Goal: Transaction & Acquisition: Purchase product/service

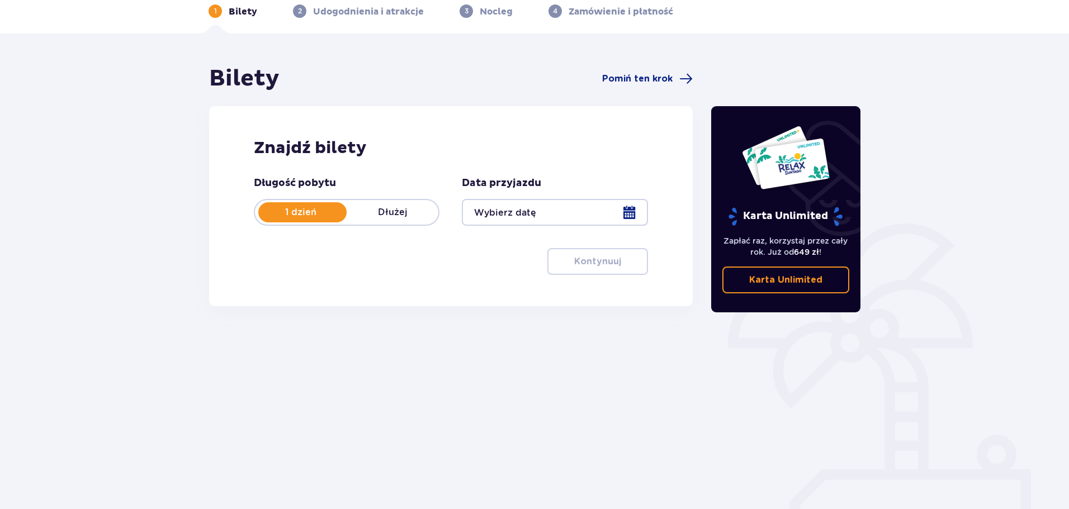
scroll to position [55, 0]
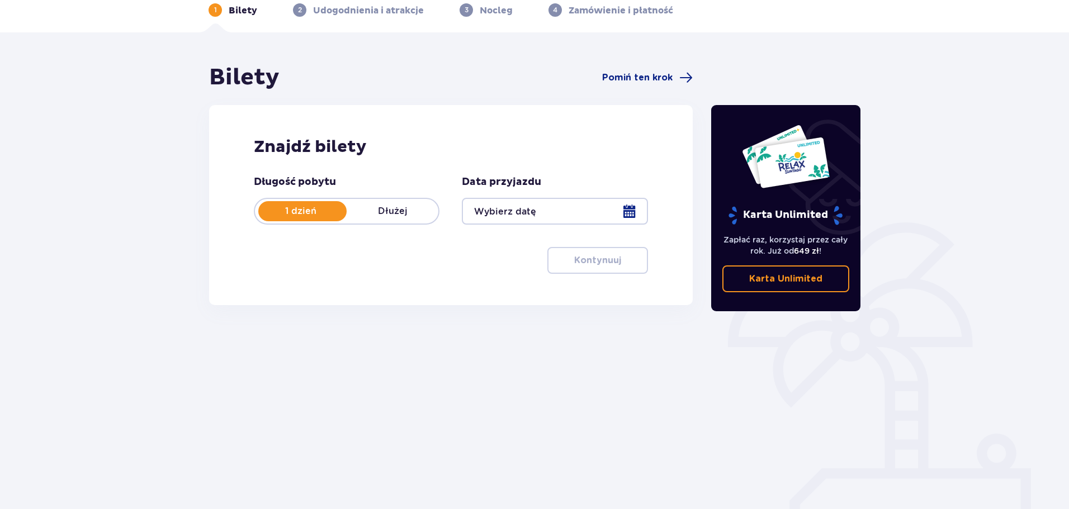
click at [214, 247] on div "Znajdź bilety Długość pobytu 1 dzień Dłużej Data przyjazdu Kontynuuj" at bounding box center [451, 205] width 484 height 200
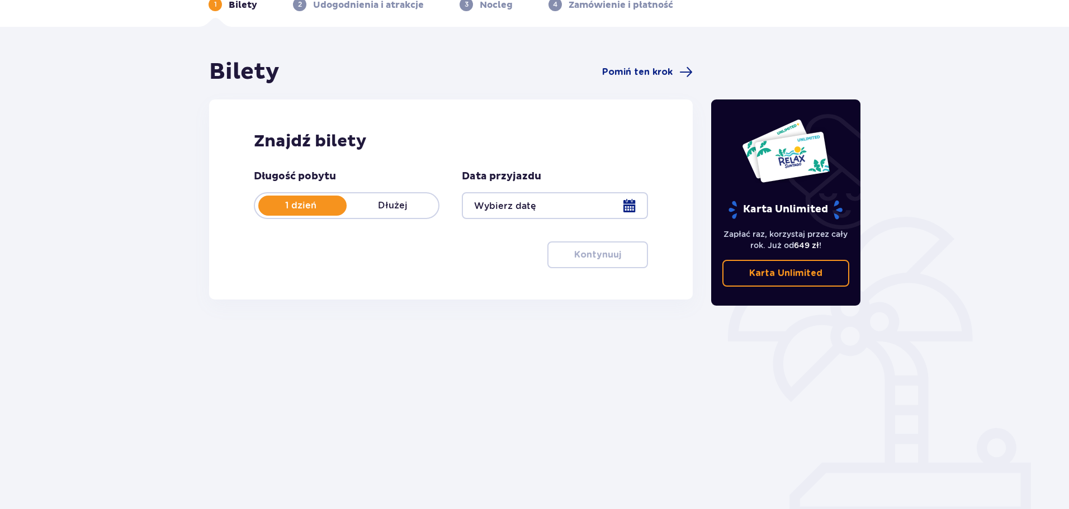
click at [498, 213] on div at bounding box center [555, 205] width 186 height 27
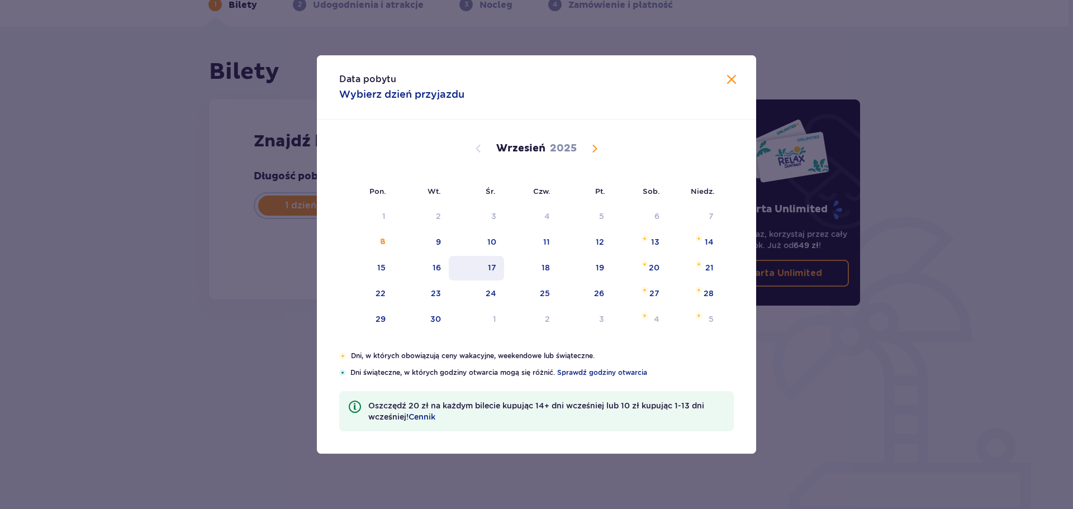
click at [486, 273] on div "17" at bounding box center [476, 268] width 55 height 25
type input "[DATE]"
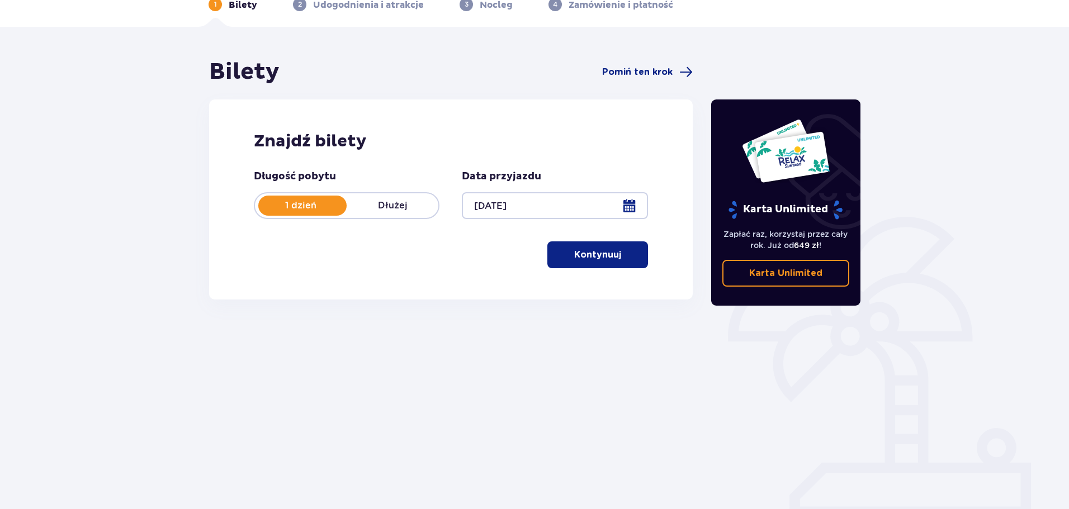
click at [564, 249] on button "Kontynuuj" at bounding box center [597, 255] width 101 height 27
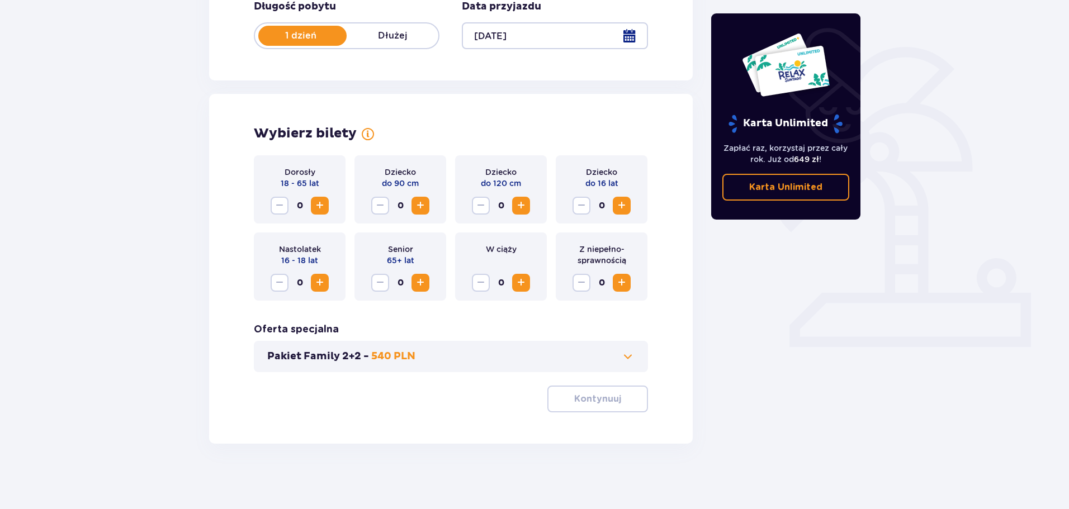
scroll to position [232, 0]
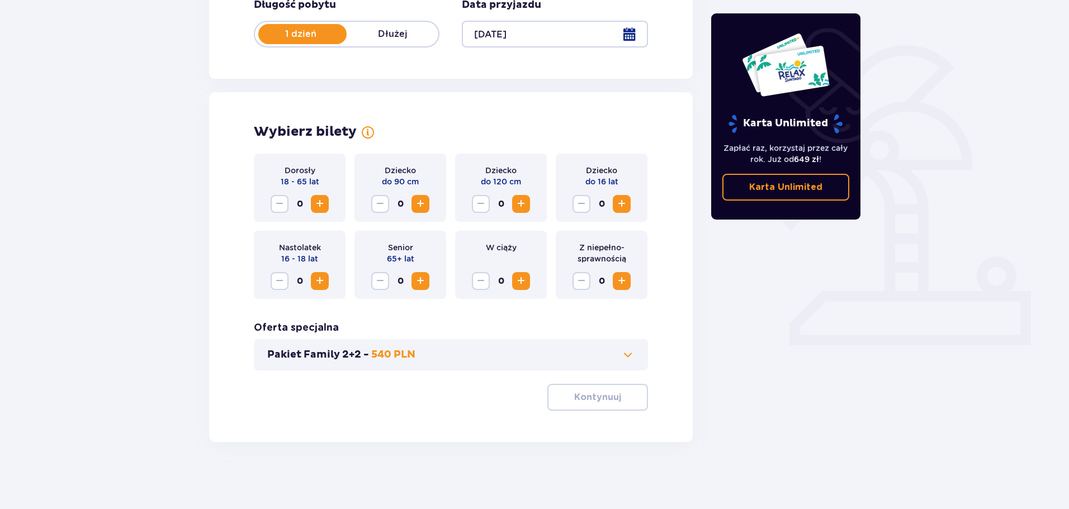
click at [319, 210] on span "Increase" at bounding box center [319, 203] width 13 height 13
click at [609, 390] on button "Kontynuuj" at bounding box center [597, 397] width 101 height 27
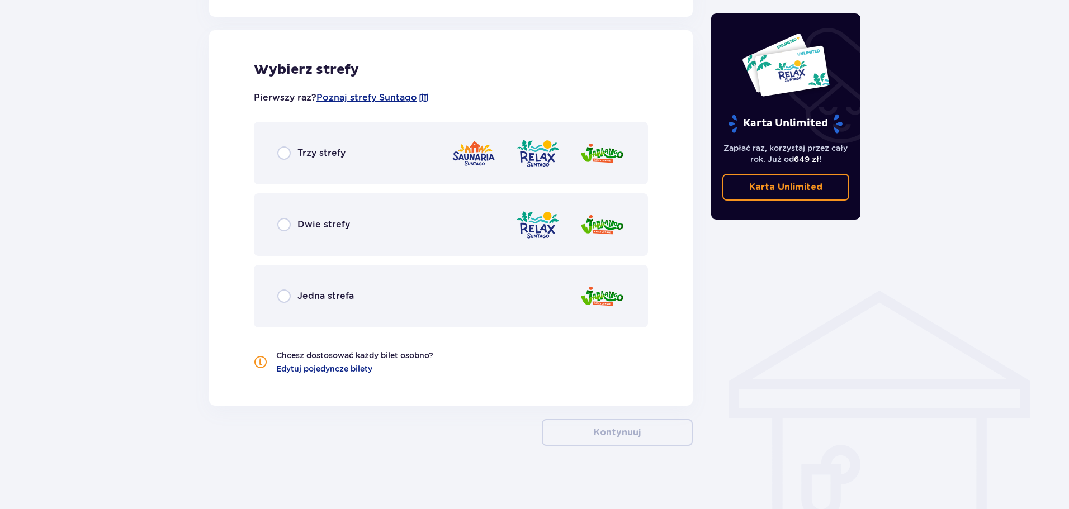
scroll to position [621, 0]
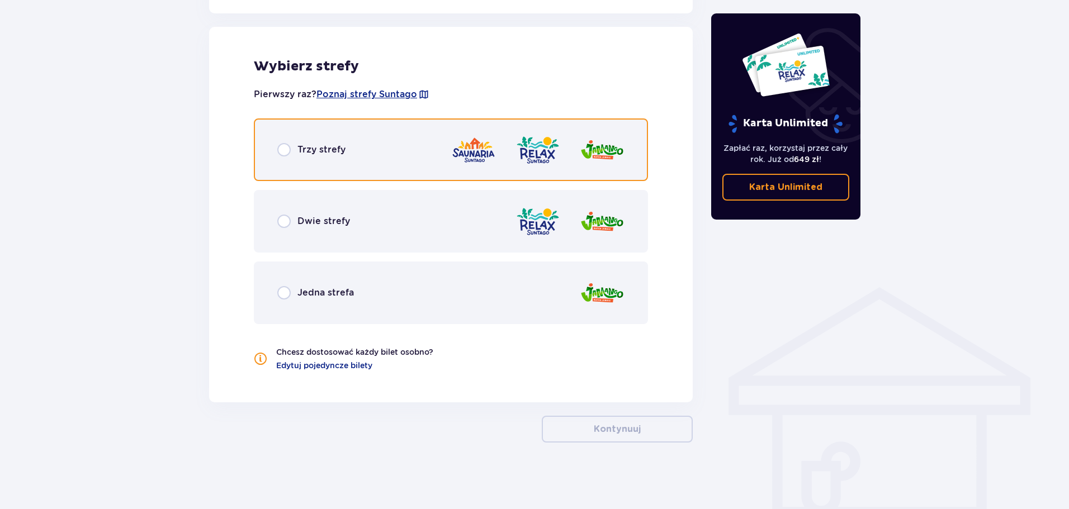
click at [283, 149] on input "radio" at bounding box center [283, 149] width 13 height 13
radio input "true"
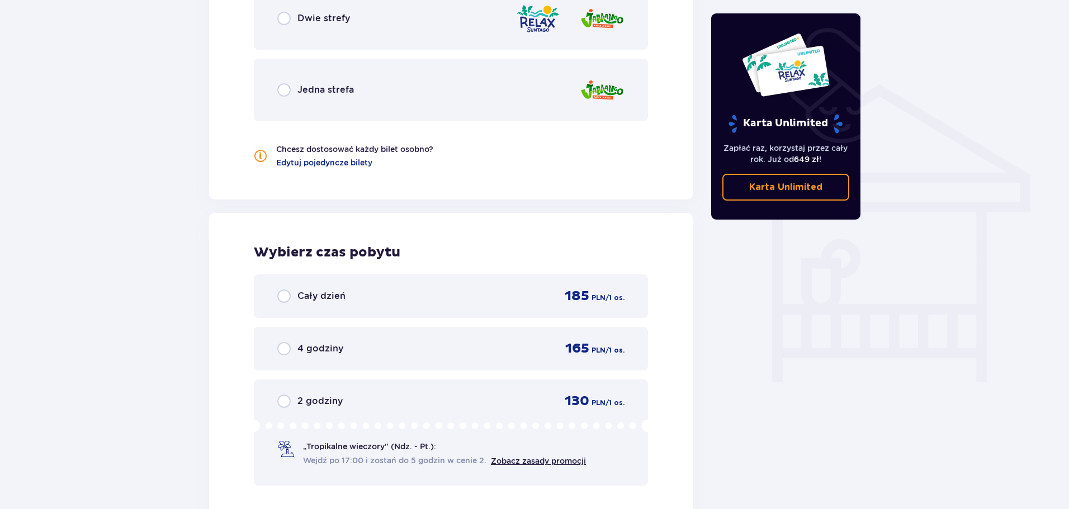
scroll to position [823, 0]
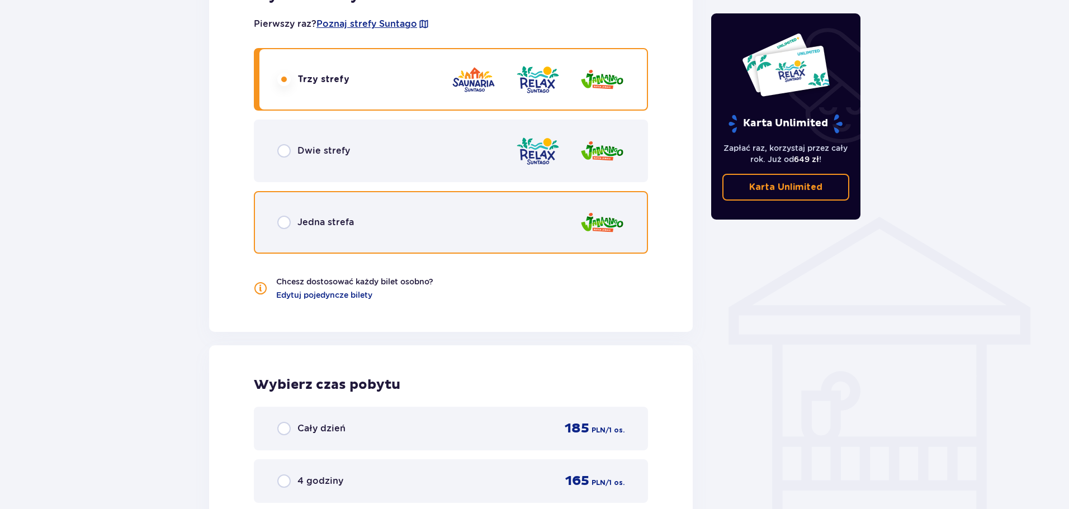
click at [278, 228] on input "radio" at bounding box center [283, 222] width 13 height 13
radio input "true"
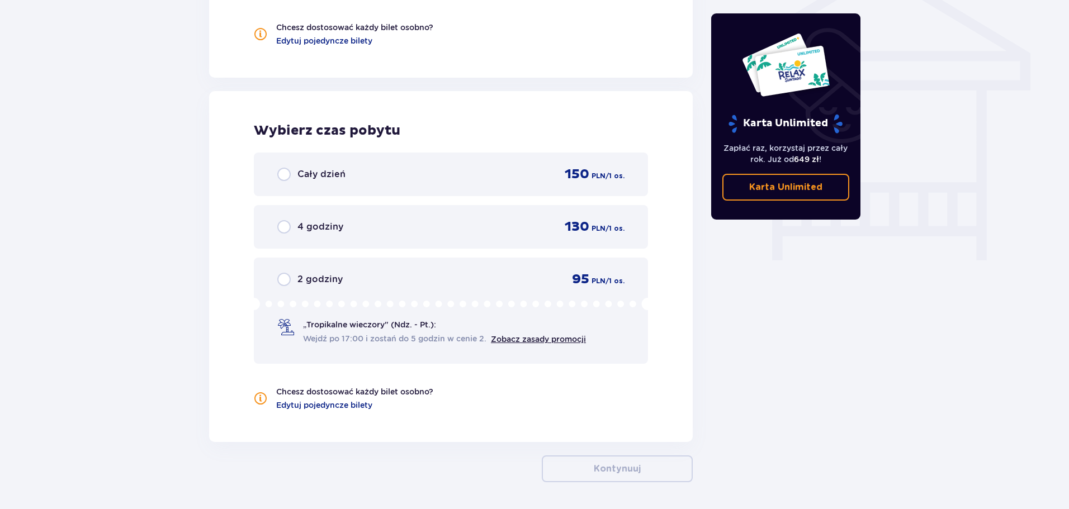
scroll to position [945, 0]
